Goal: Find specific page/section: Find specific page/section

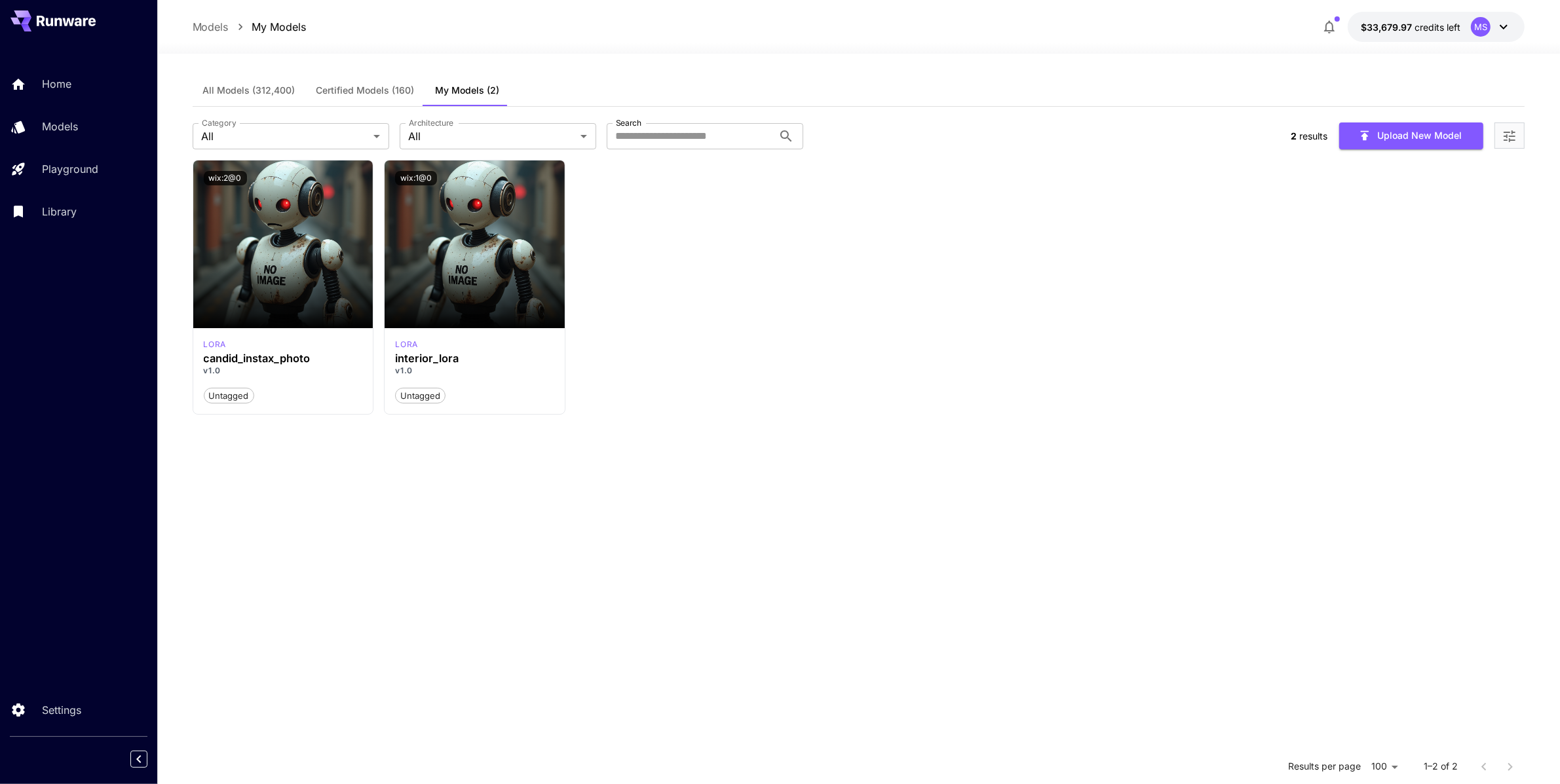
click at [981, 415] on section "Launch in Playground wix:2@0 [PERSON_NAME] candid_instax_photo v1.0 Untagged La…" at bounding box center [859, 551] width 1333 height 784
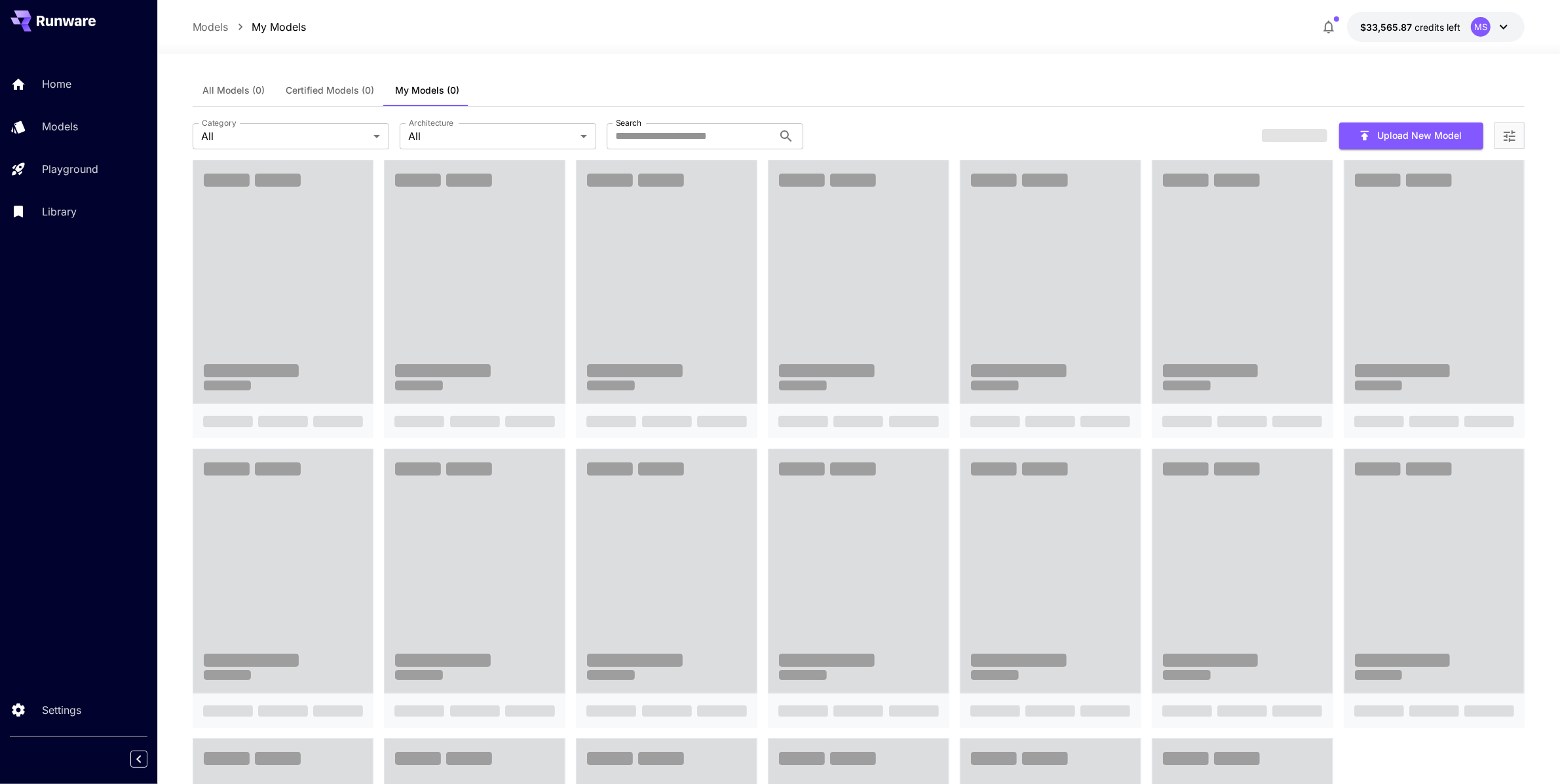
click at [432, 90] on span "My Models (0)" at bounding box center [428, 91] width 64 height 12
click at [961, 120] on div "Category All *** Category Architecture All *** Architecture Search Search Uploa…" at bounding box center [859, 133] width 1333 height 53
